Goal: Task Accomplishment & Management: Manage account settings

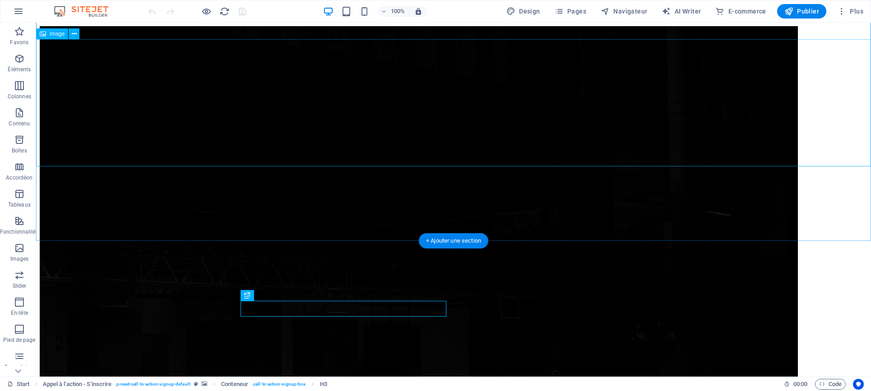
scroll to position [136, 0]
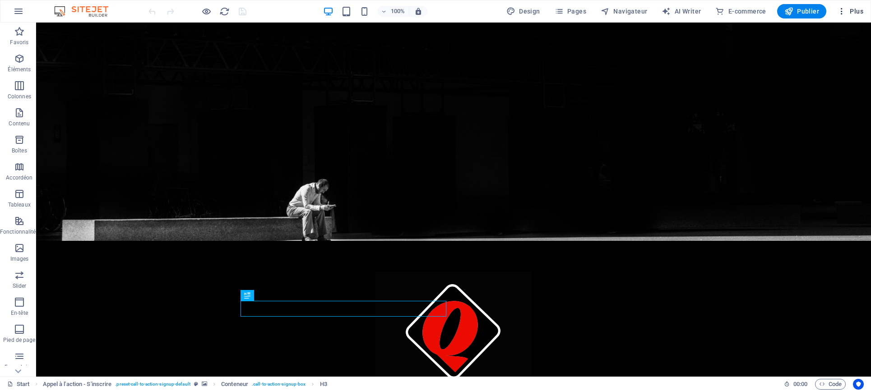
click at [851, 14] on span "Plus" at bounding box center [850, 11] width 26 height 9
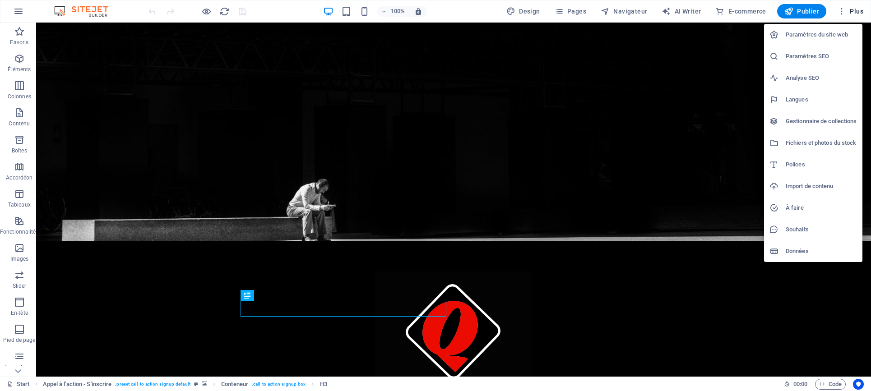
click at [831, 35] on h6 "Paramètres du site web" at bounding box center [821, 34] width 71 height 11
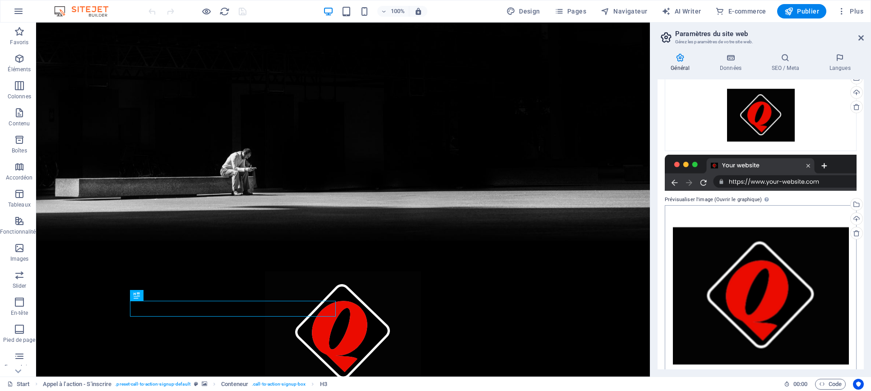
scroll to position [118, 0]
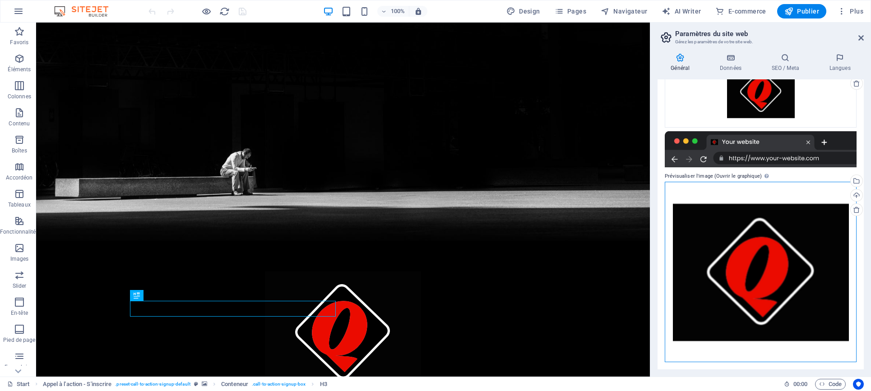
click at [767, 298] on div "Glissez les fichiers ici, cliquez pour choisir les fichiers ou sélectionnez les…" at bounding box center [761, 272] width 192 height 180
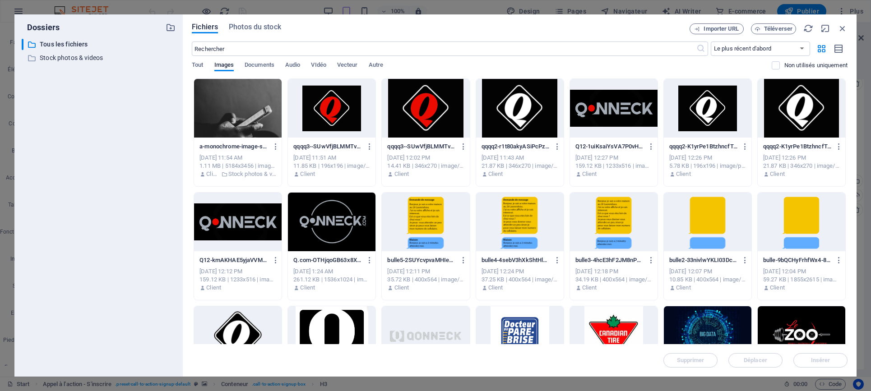
click at [606, 110] on div at bounding box center [614, 108] width 88 height 59
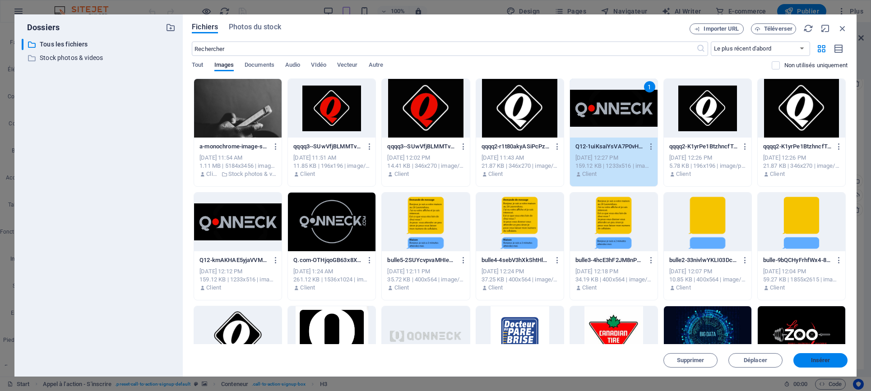
click at [815, 358] on span "Insérer" at bounding box center [820, 360] width 19 height 5
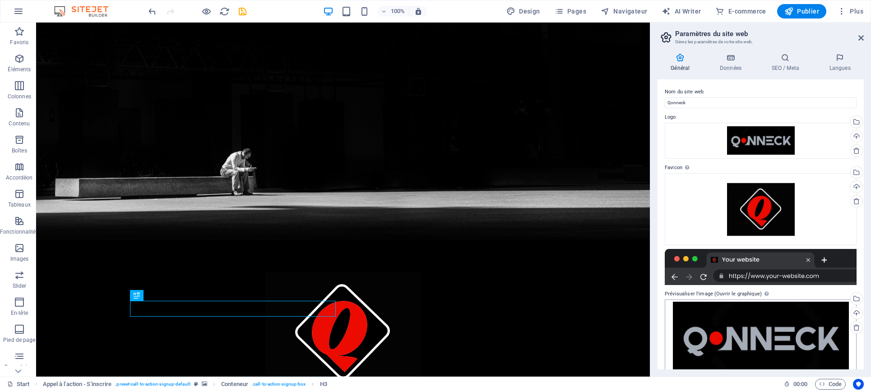
scroll to position [15, 0]
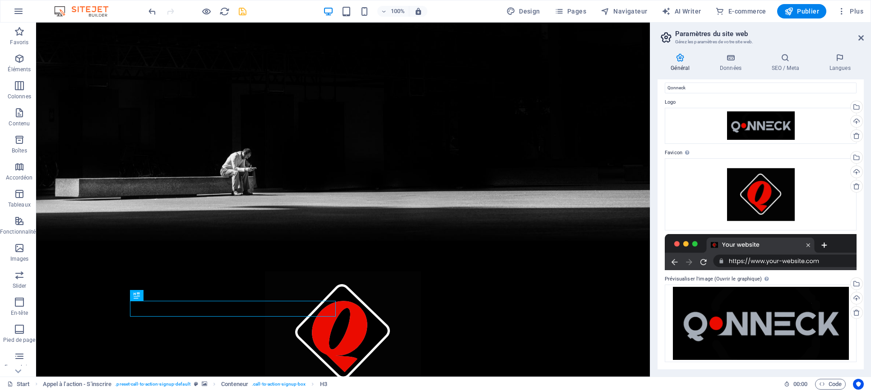
click at [243, 12] on icon "save" at bounding box center [242, 11] width 10 height 10
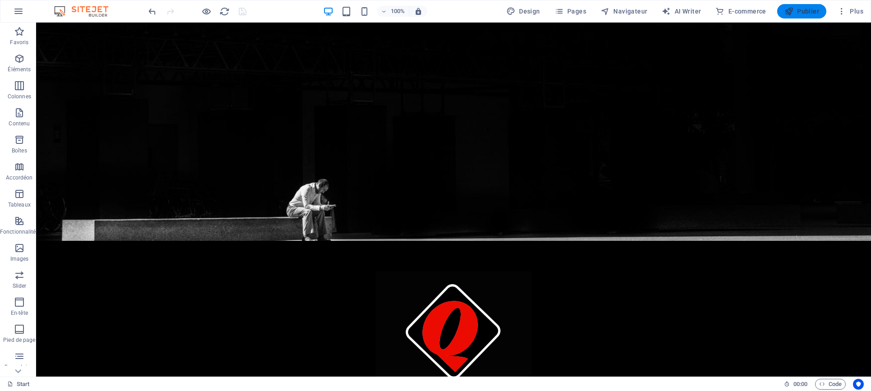
click at [793, 12] on icon "button" at bounding box center [788, 11] width 9 height 9
